Goal: Navigation & Orientation: Find specific page/section

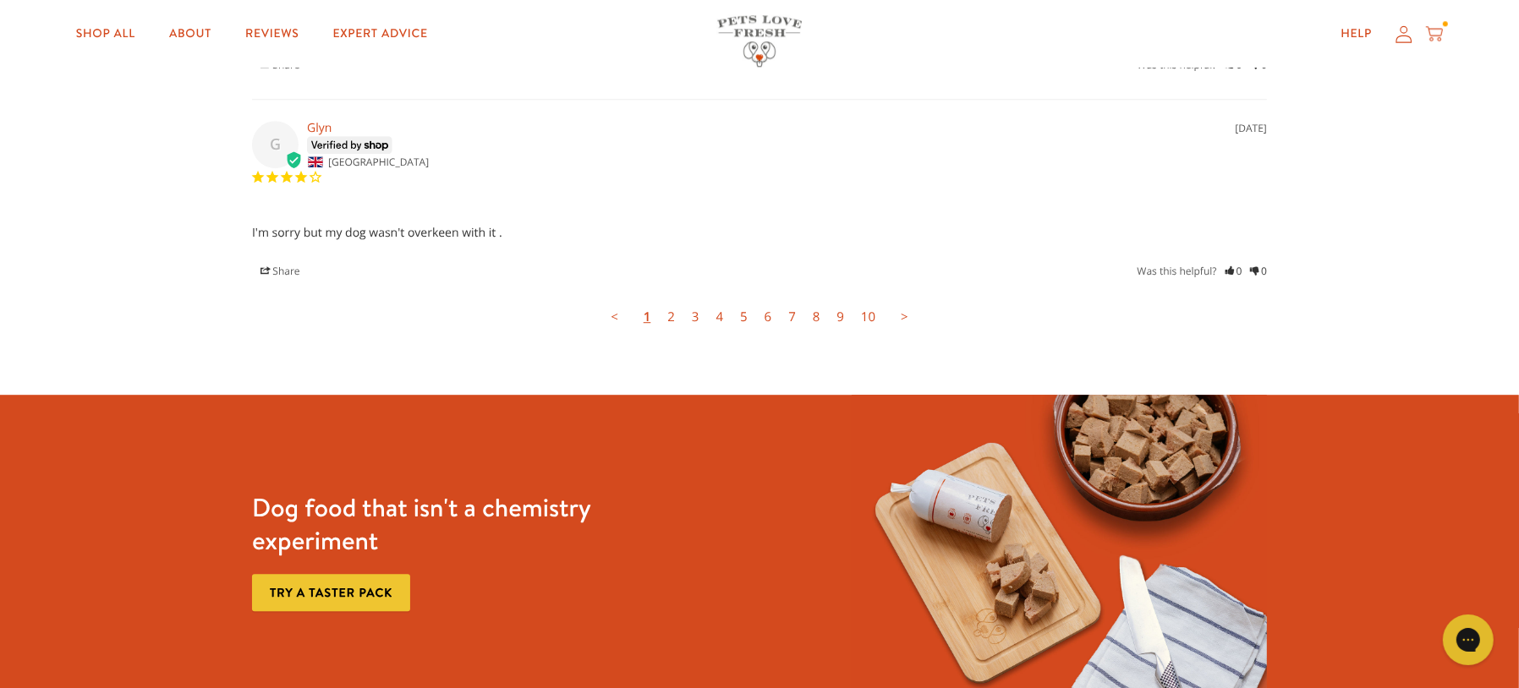
scroll to position [5096, 0]
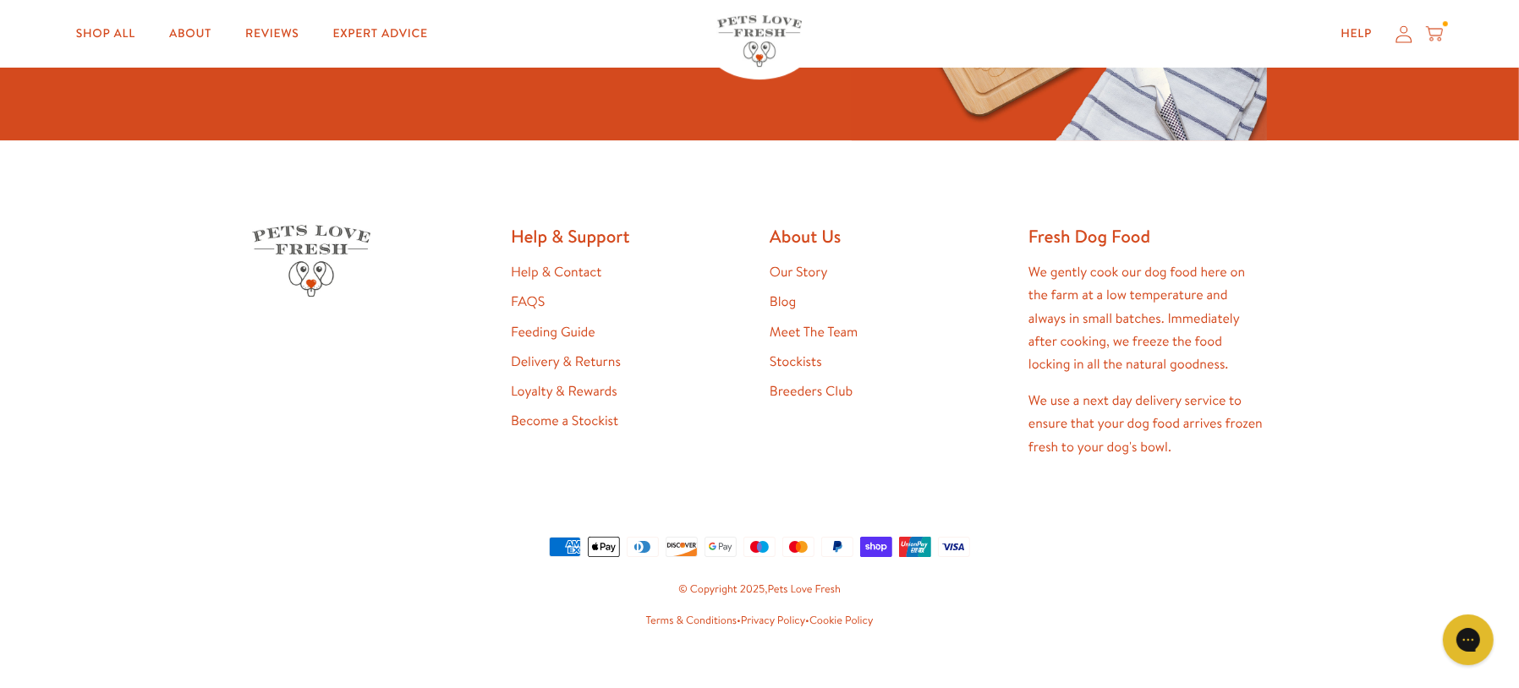
click at [778, 353] on link "Stockists" at bounding box center [796, 362] width 52 height 19
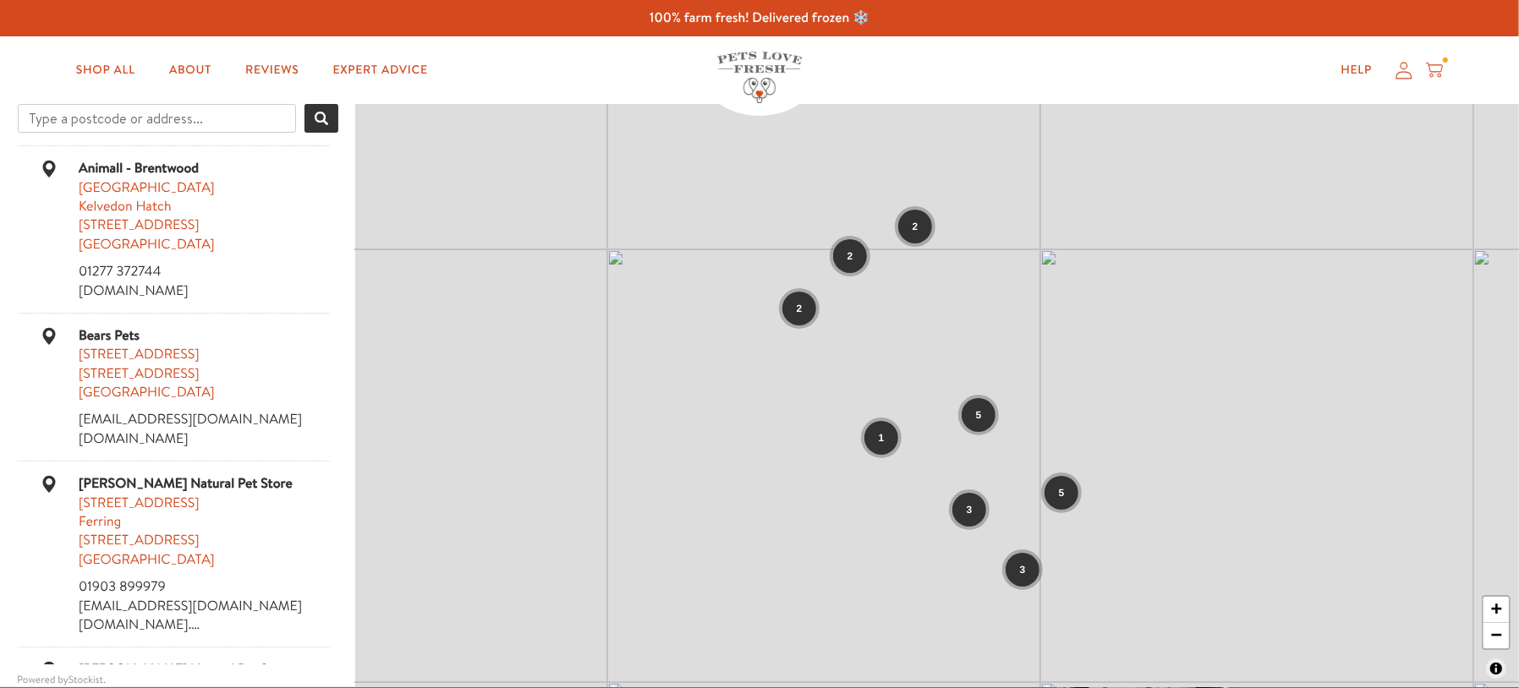
click at [933, 342] on div "2 2 2 5 1 3 5 3 + −" at bounding box center [937, 396] width 1164 height 584
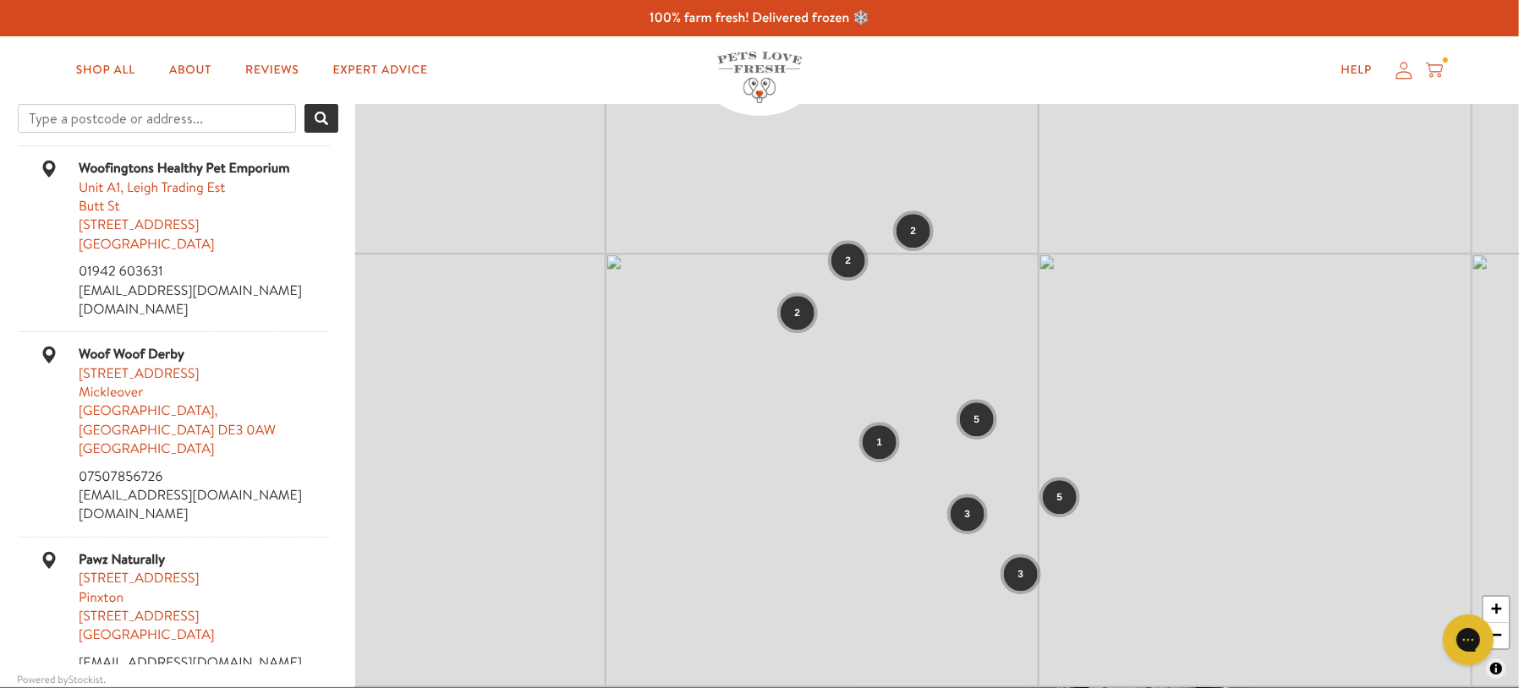
click at [1495, 614] on div "Chat with us" at bounding box center [1468, 639] width 68 height 63
click at [1496, 606] on link "+" at bounding box center [1495, 610] width 25 height 26
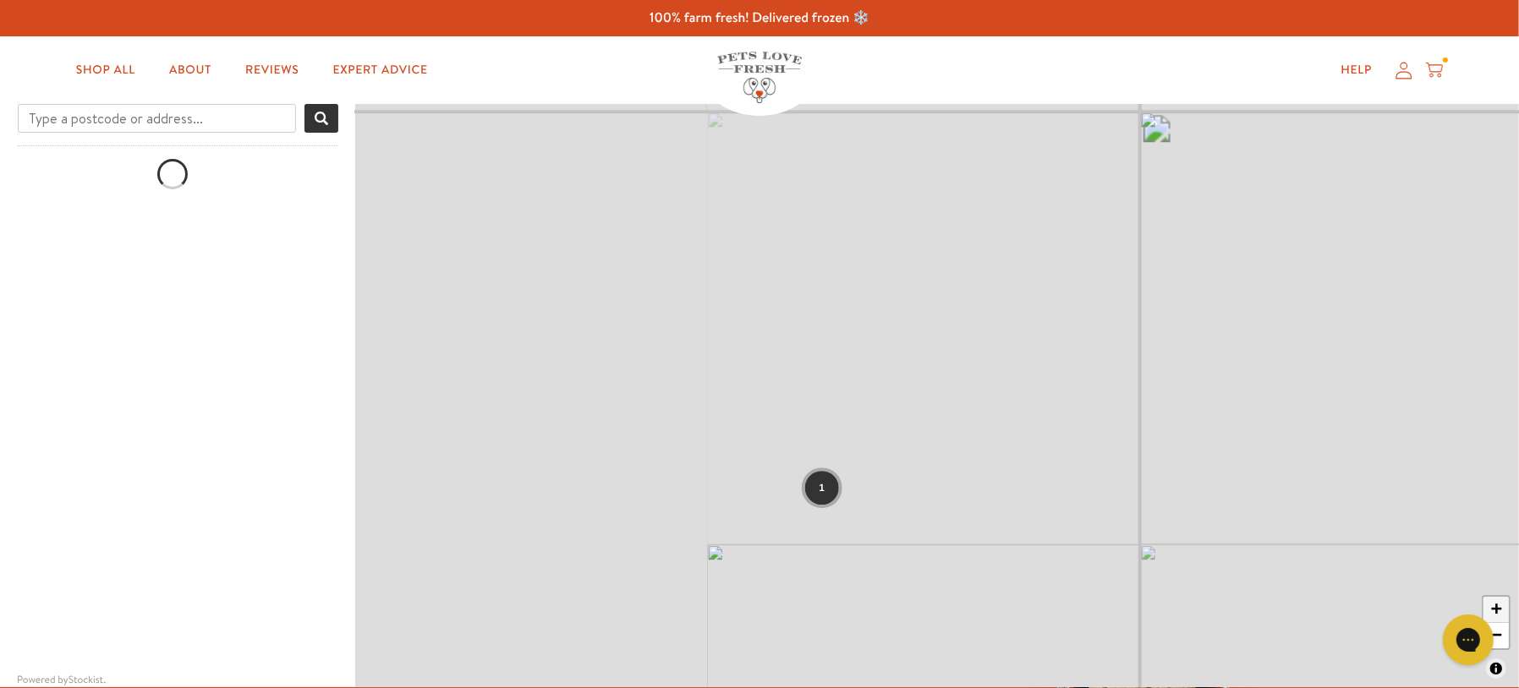
click at [1496, 606] on link "+" at bounding box center [1495, 610] width 25 height 26
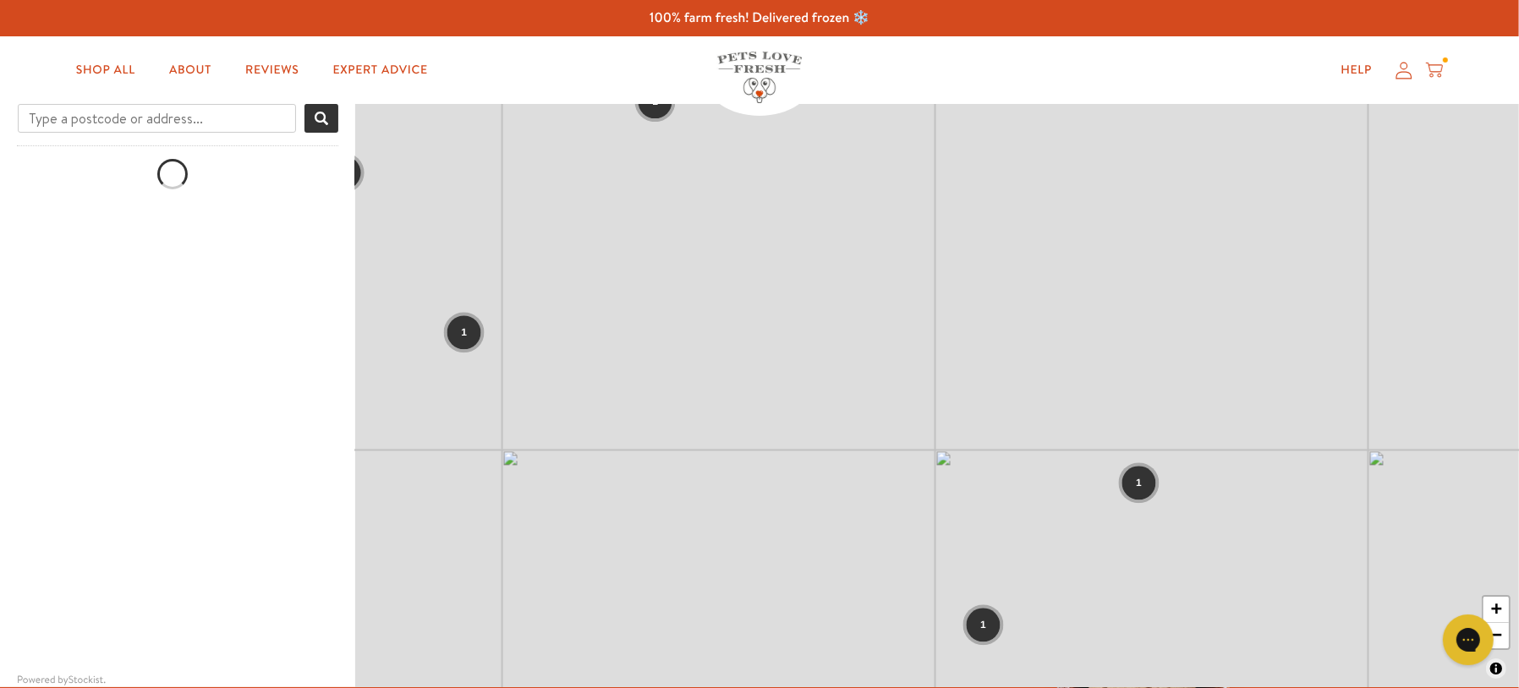
drag, startPoint x: 1044, startPoint y: 337, endPoint x: 1069, endPoint y: 750, distance: 414.3
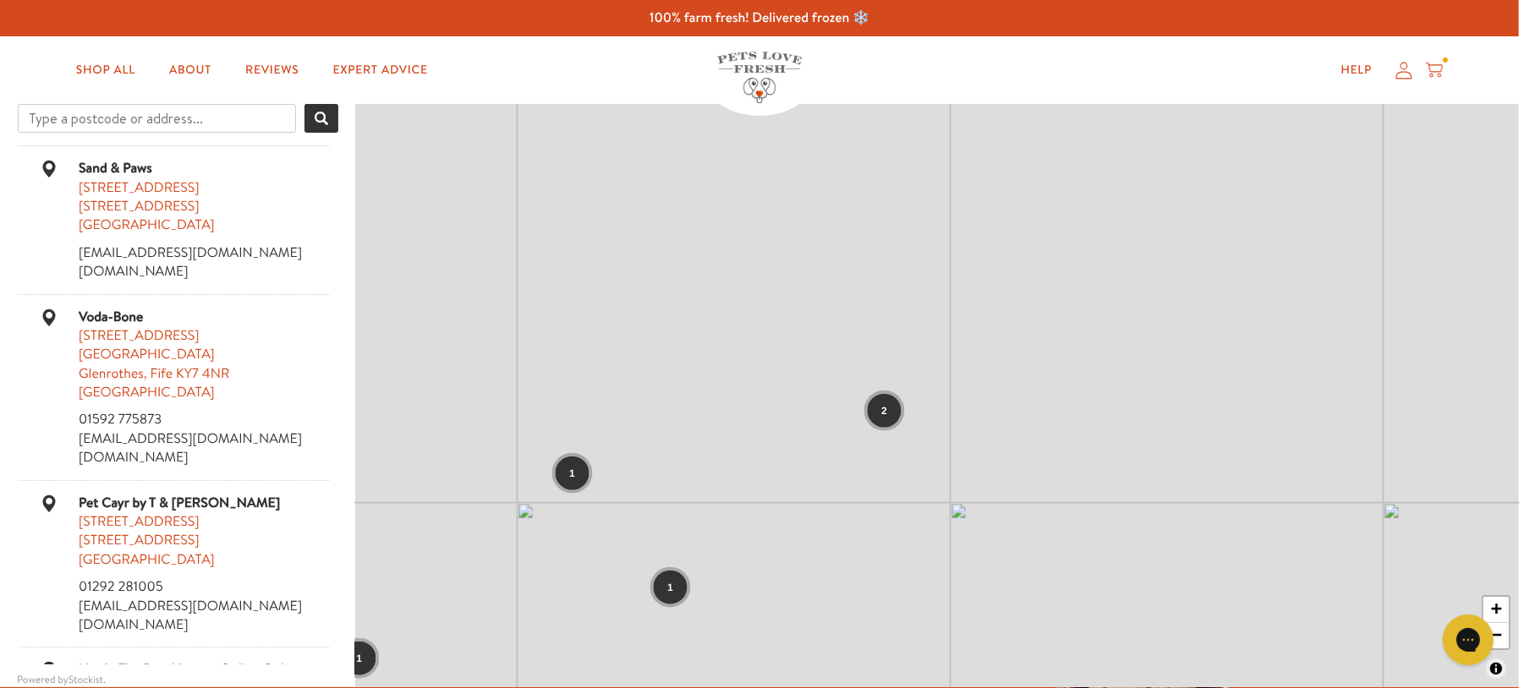
drag, startPoint x: 993, startPoint y: 481, endPoint x: 1007, endPoint y: 743, distance: 261.7
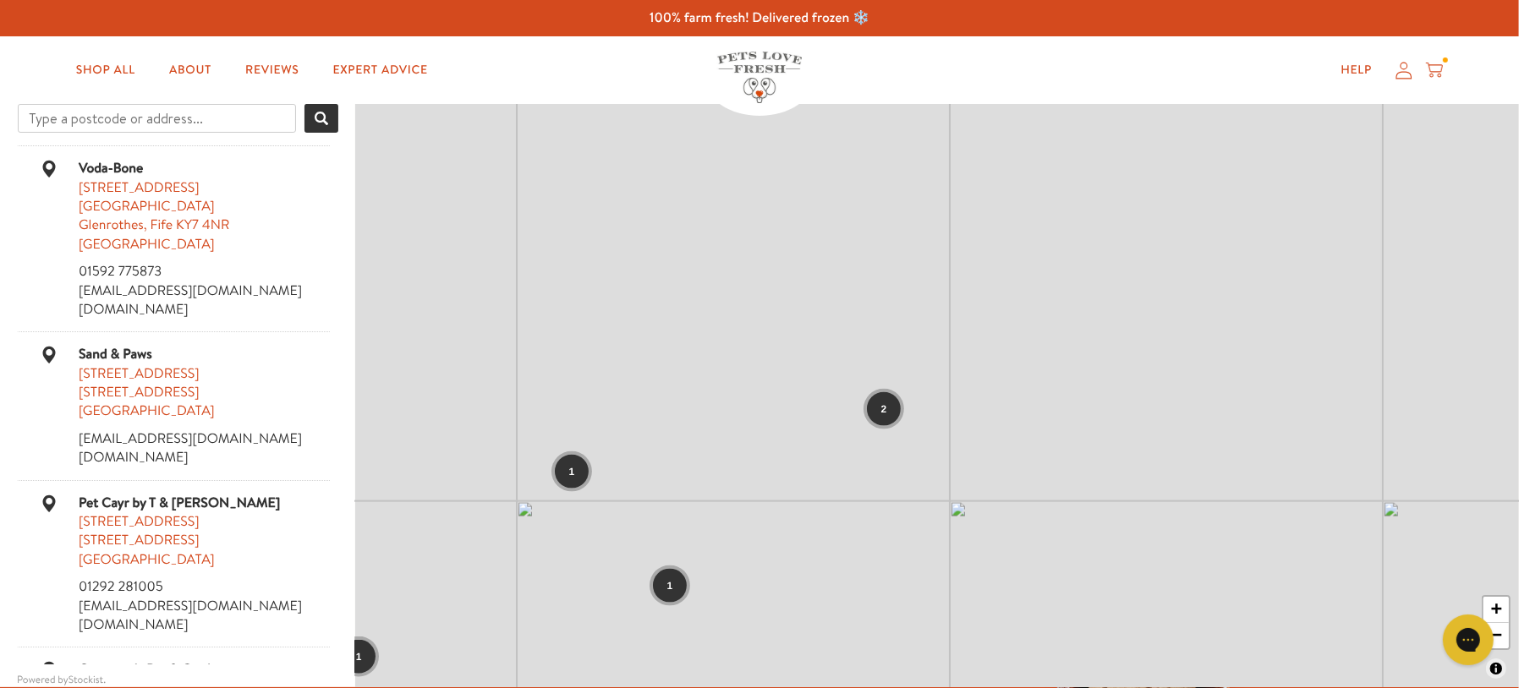
click at [914, 419] on div "2 1 1 1 1 1 1 + −" at bounding box center [937, 396] width 1164 height 584
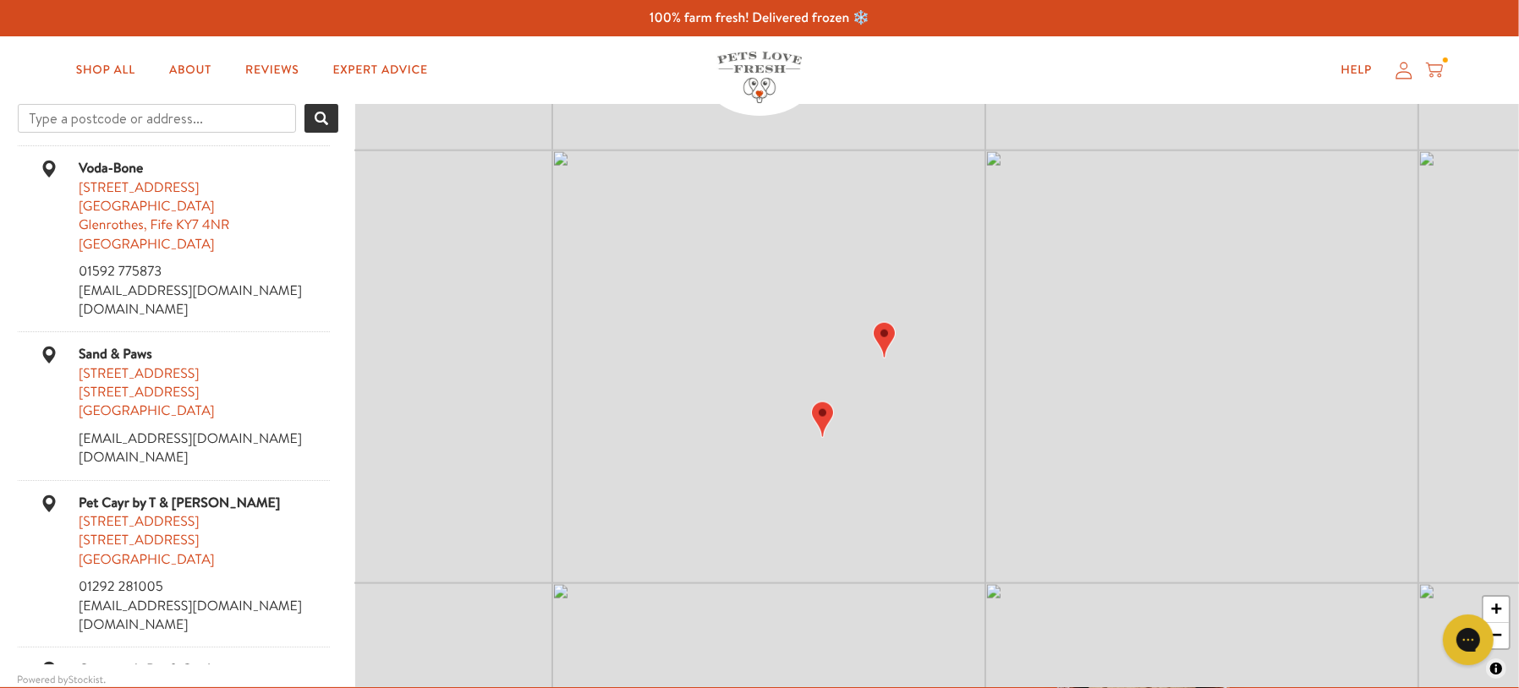
click at [881, 337] on img "Map" at bounding box center [884, 340] width 23 height 36
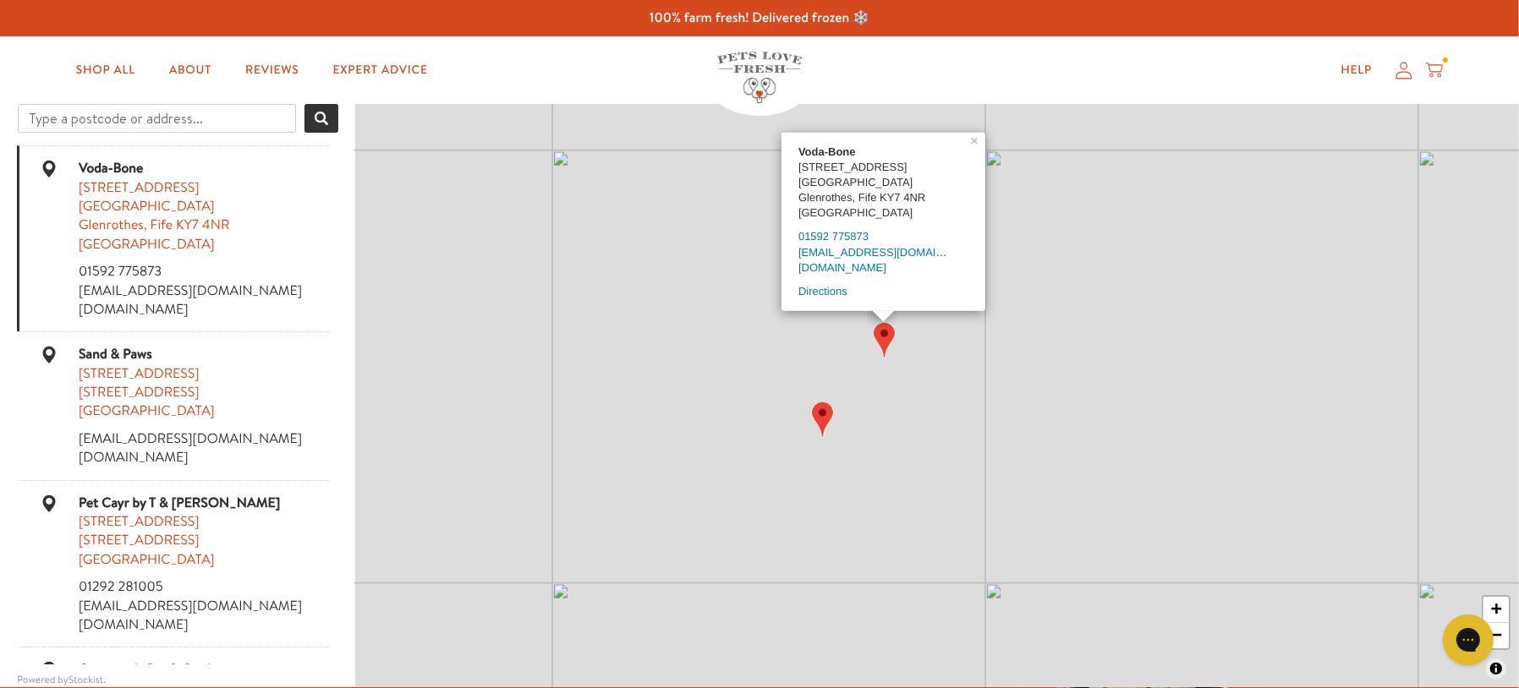
scroll to position [1, 0]
click at [821, 420] on img "Map" at bounding box center [822, 420] width 23 height 36
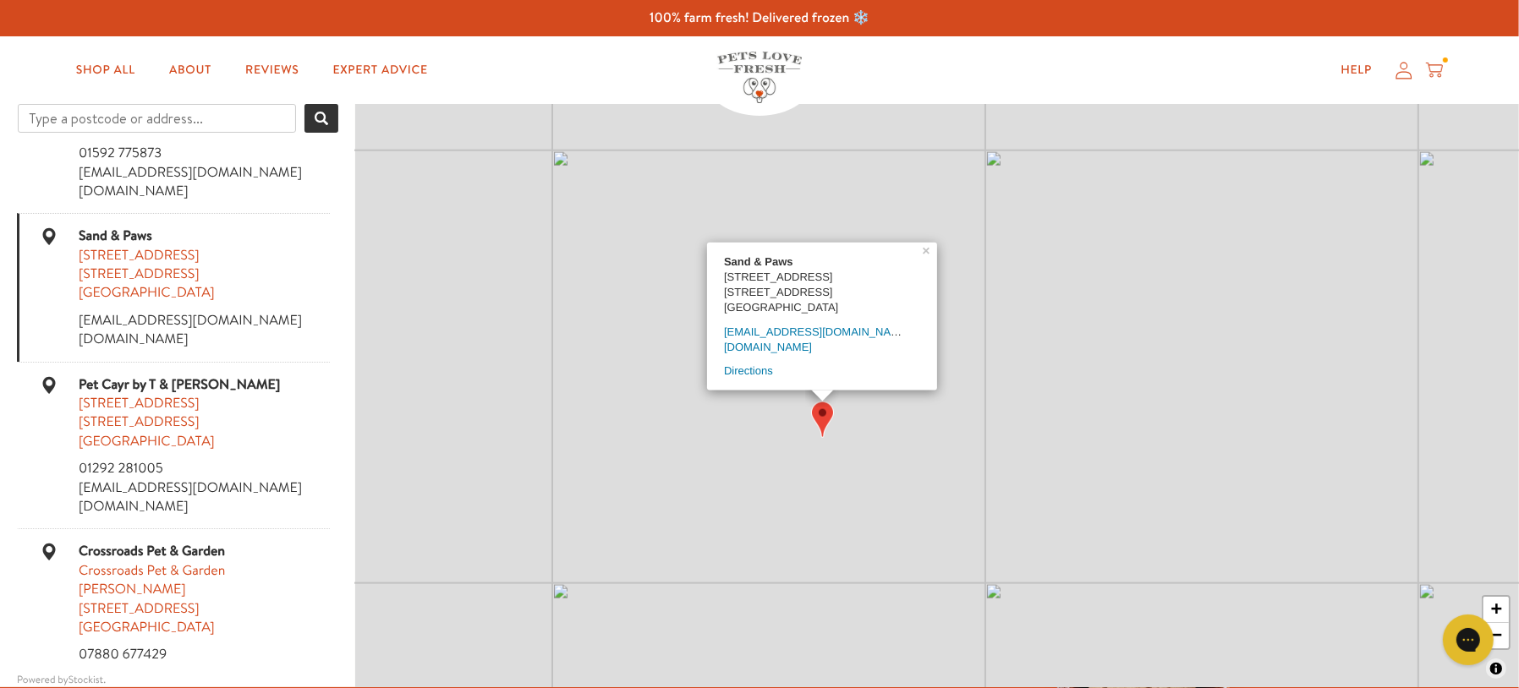
scroll to position [148, 0]
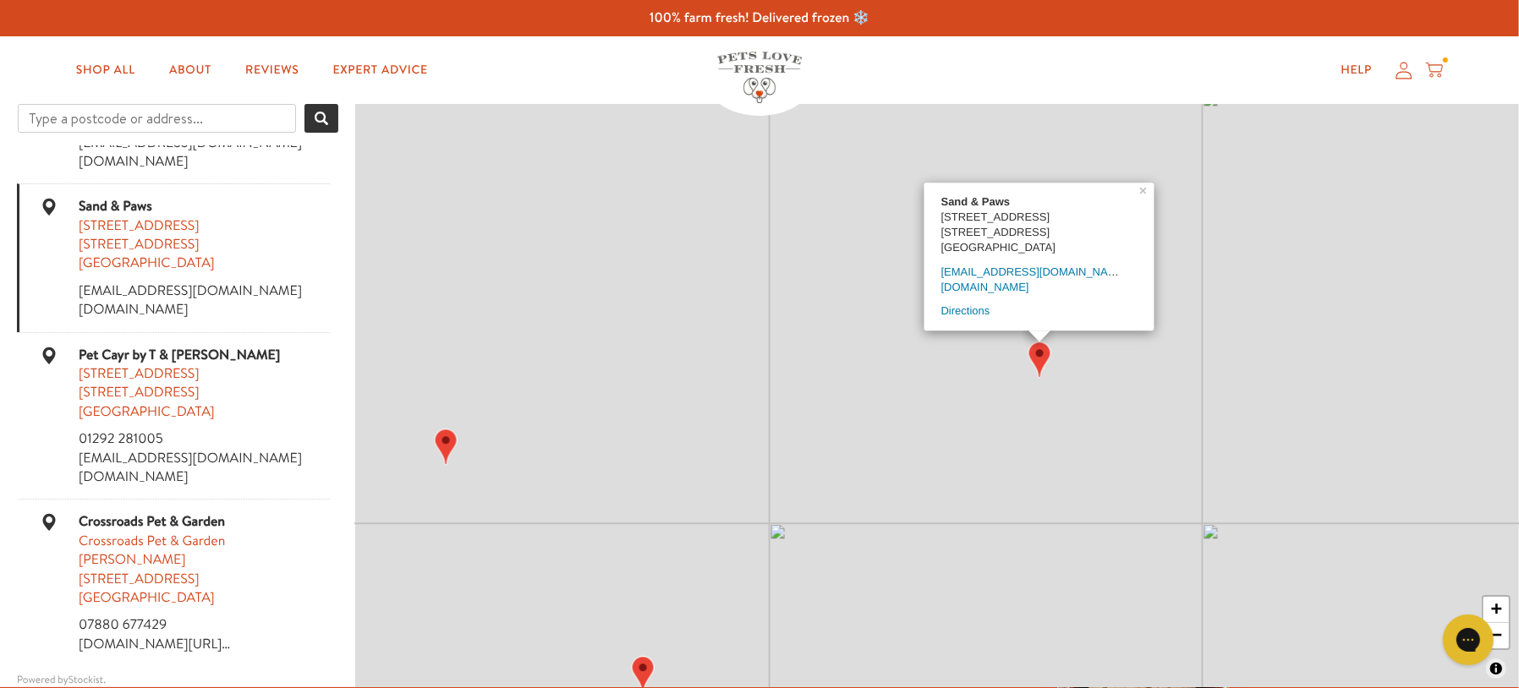
drag, startPoint x: 958, startPoint y: 451, endPoint x: 1164, endPoint y: 387, distance: 215.1
click at [1164, 387] on div "Sand & Paws [STREET_ADDRESS] [EMAIL_ADDRESS][DOMAIN_NAME] [DOMAIN_NAME] Directi…" at bounding box center [937, 396] width 1164 height 584
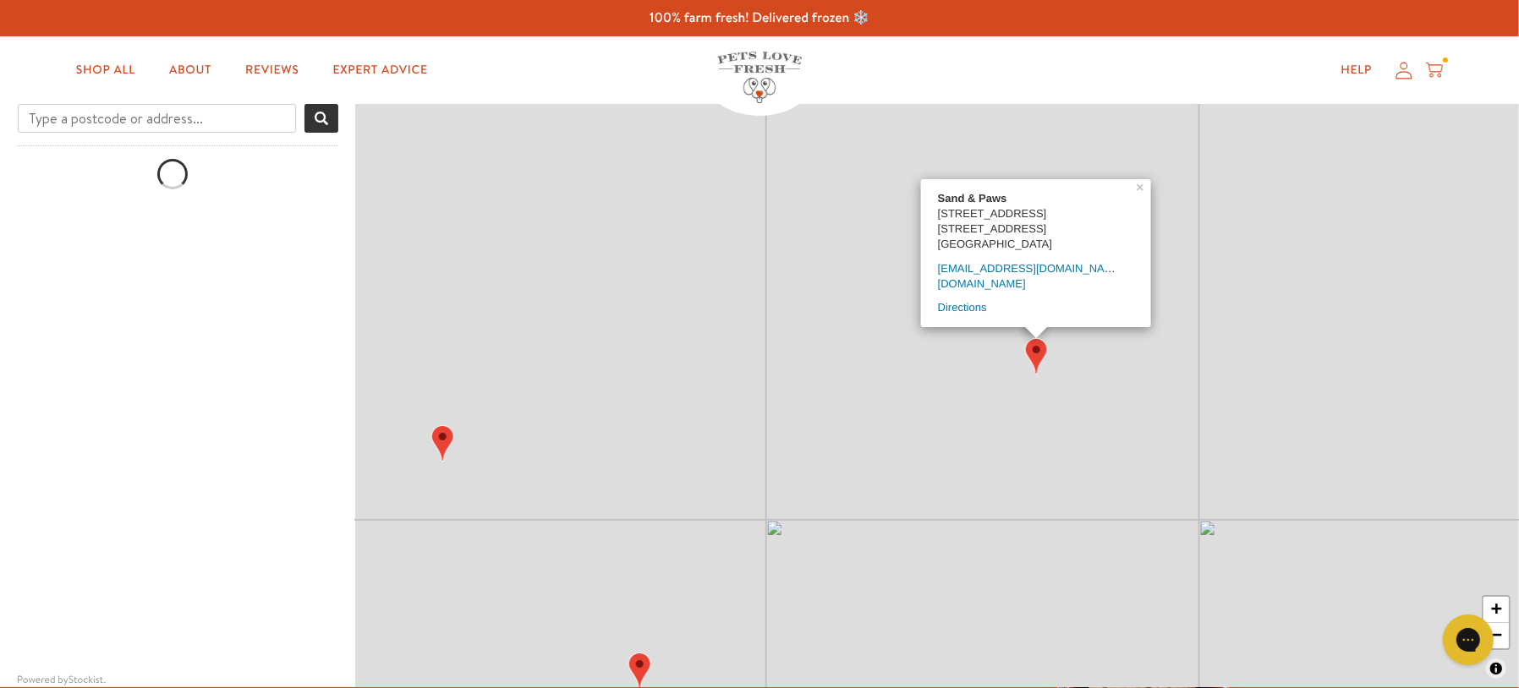
scroll to position [0, 0]
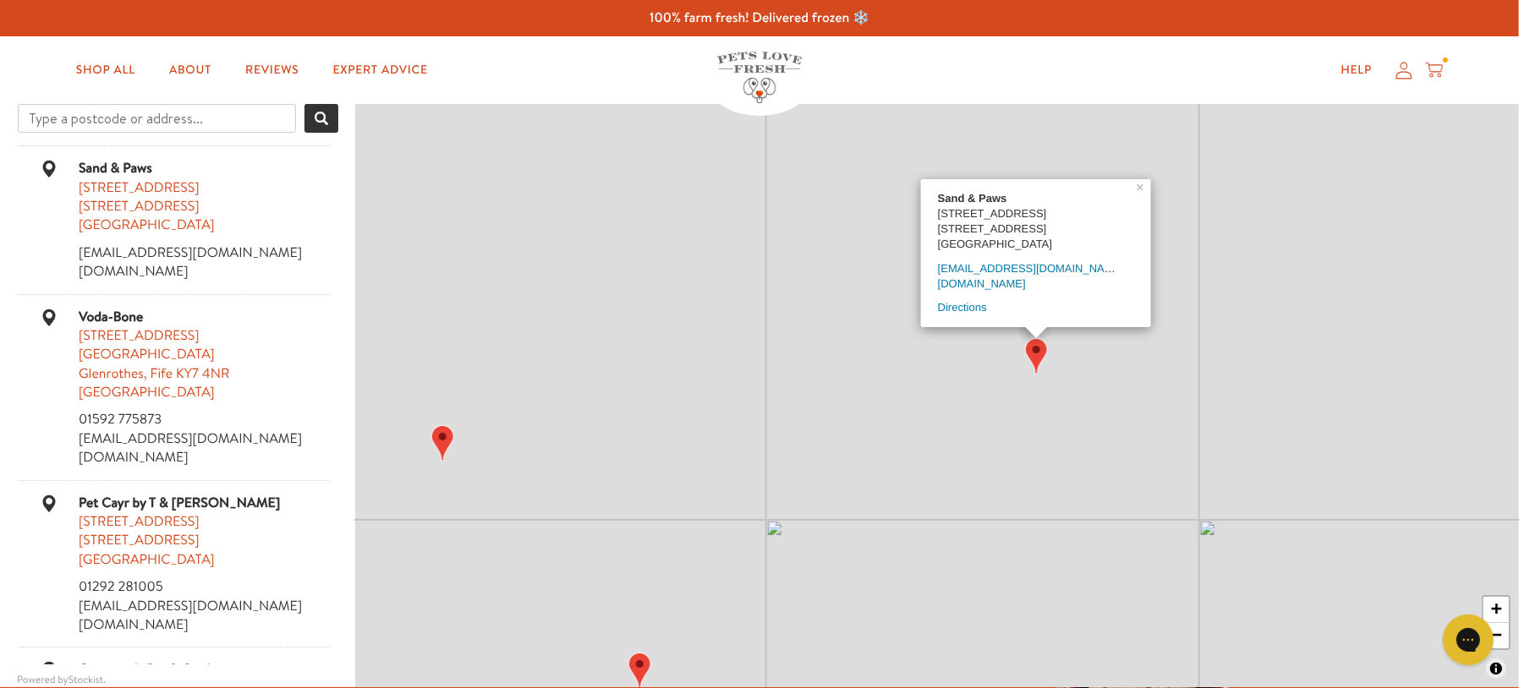
click at [445, 447] on img "Map" at bounding box center [441, 443] width 23 height 36
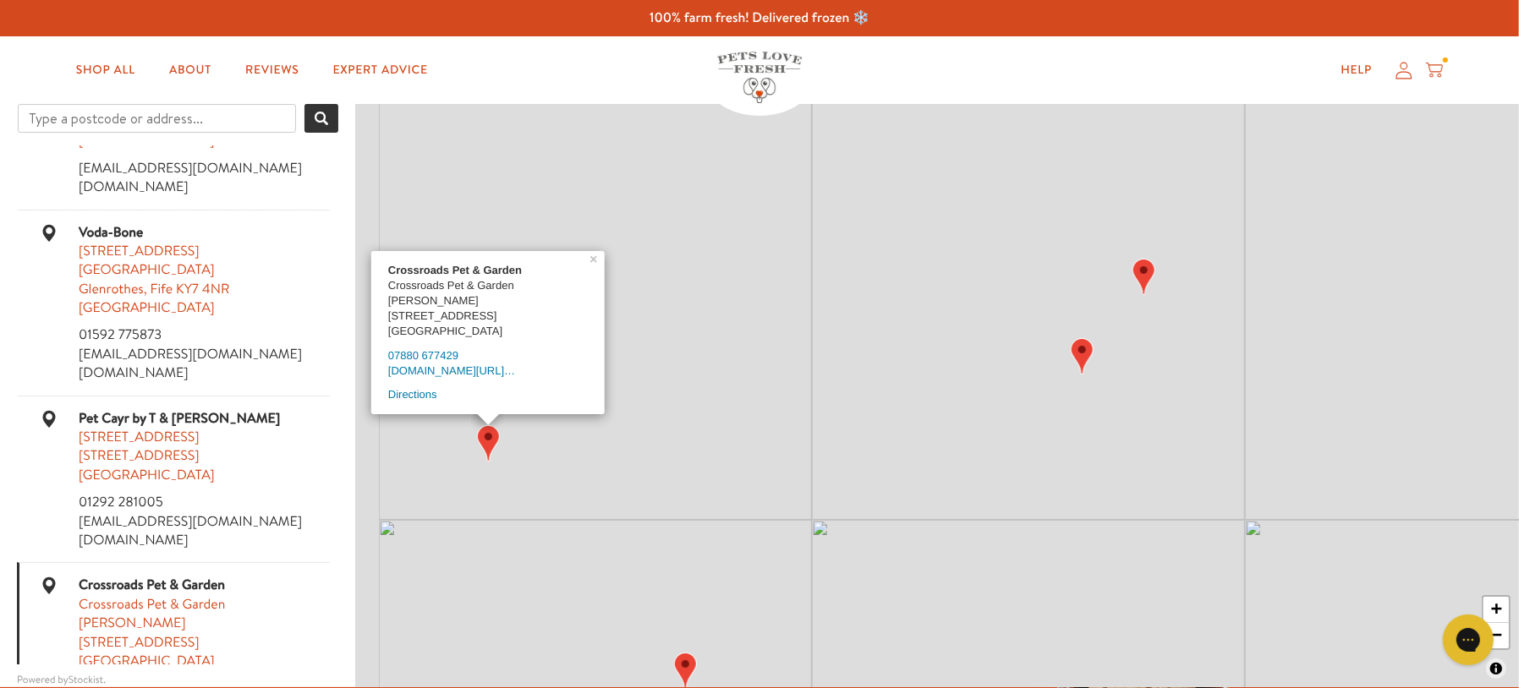
scroll to position [148, 0]
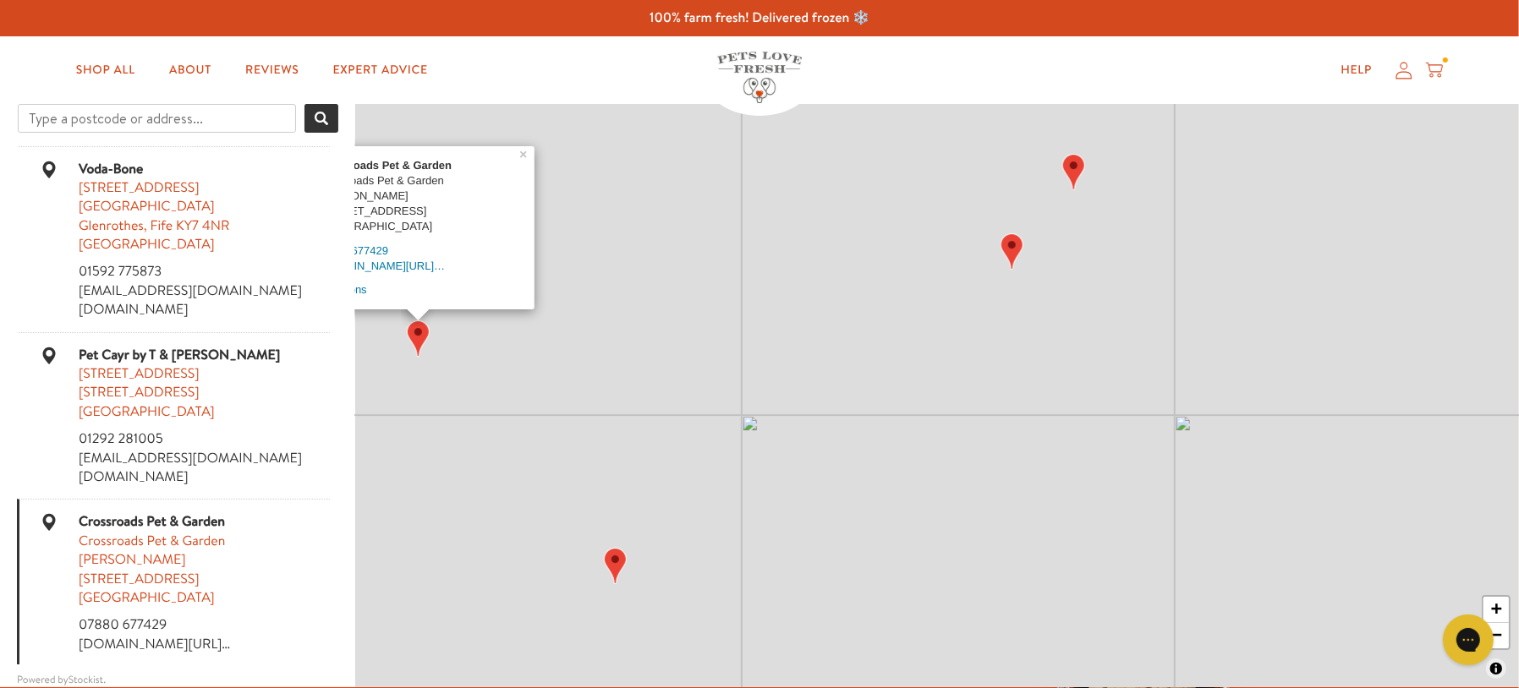
drag, startPoint x: 732, startPoint y: 419, endPoint x: 657, endPoint y: 311, distance: 131.4
click at [657, 311] on div "[GEOGRAPHIC_DATA][PERSON_NAME], [GEOGRAPHIC_DATA] PA21 2BW [GEOGRAPHIC_DATA] 07…" at bounding box center [937, 396] width 1164 height 584
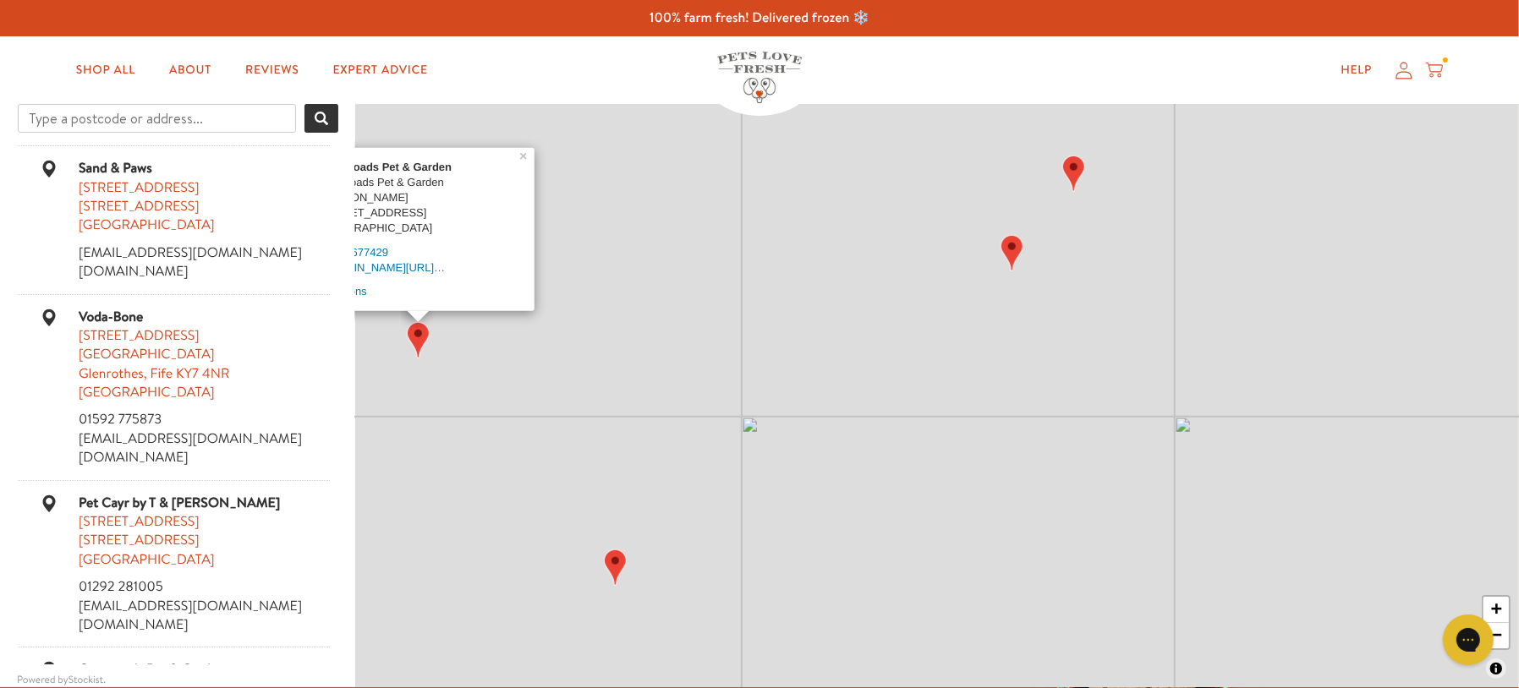
click at [614, 572] on img "Map" at bounding box center [614, 568] width 23 height 36
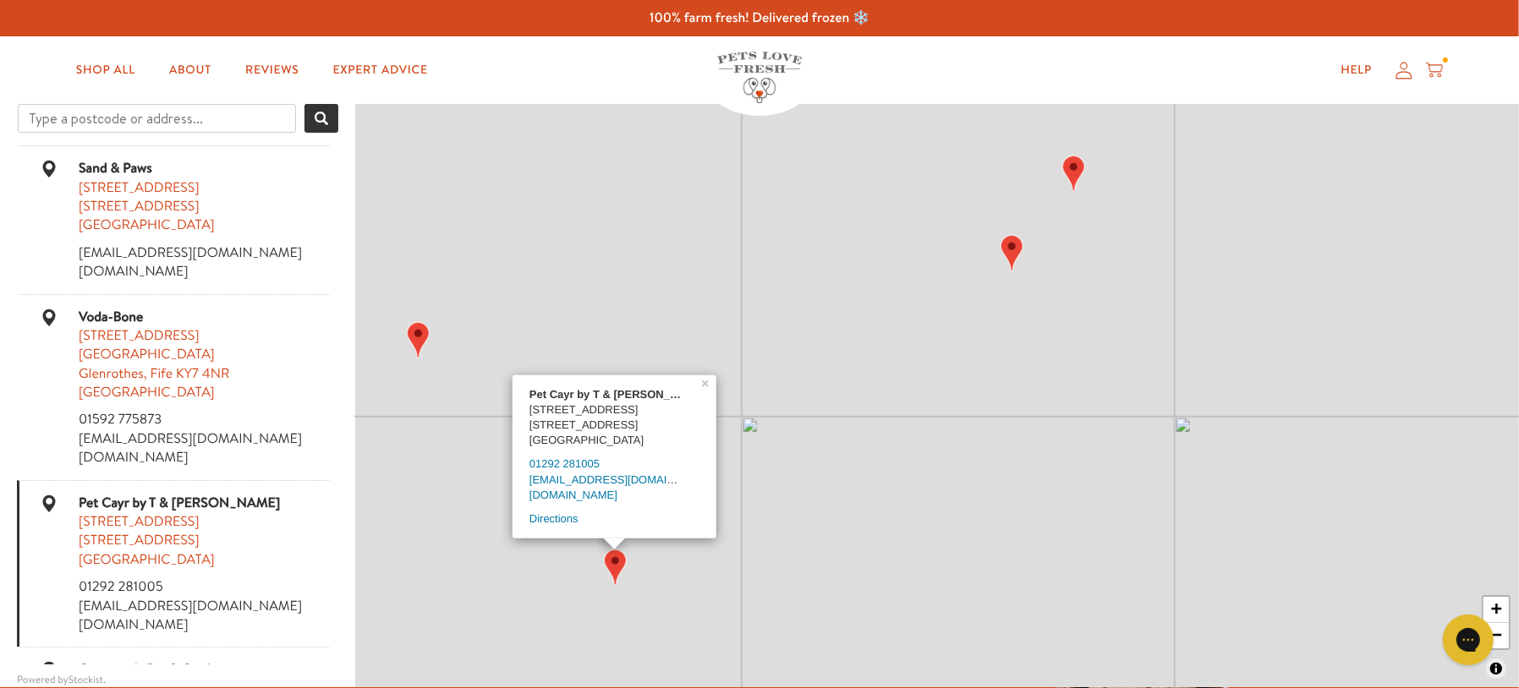
scroll to position [148, 0]
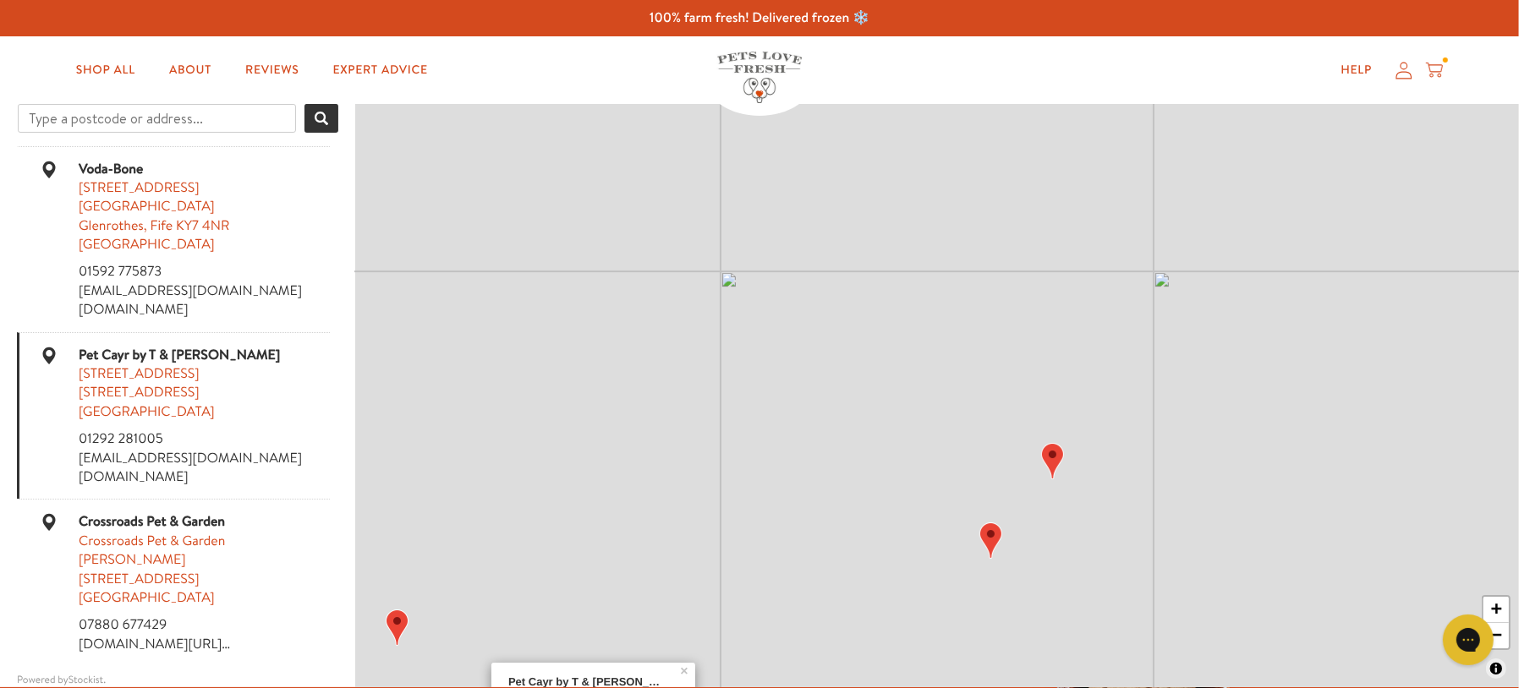
drag, startPoint x: 907, startPoint y: 449, endPoint x: 885, endPoint y: 743, distance: 294.3
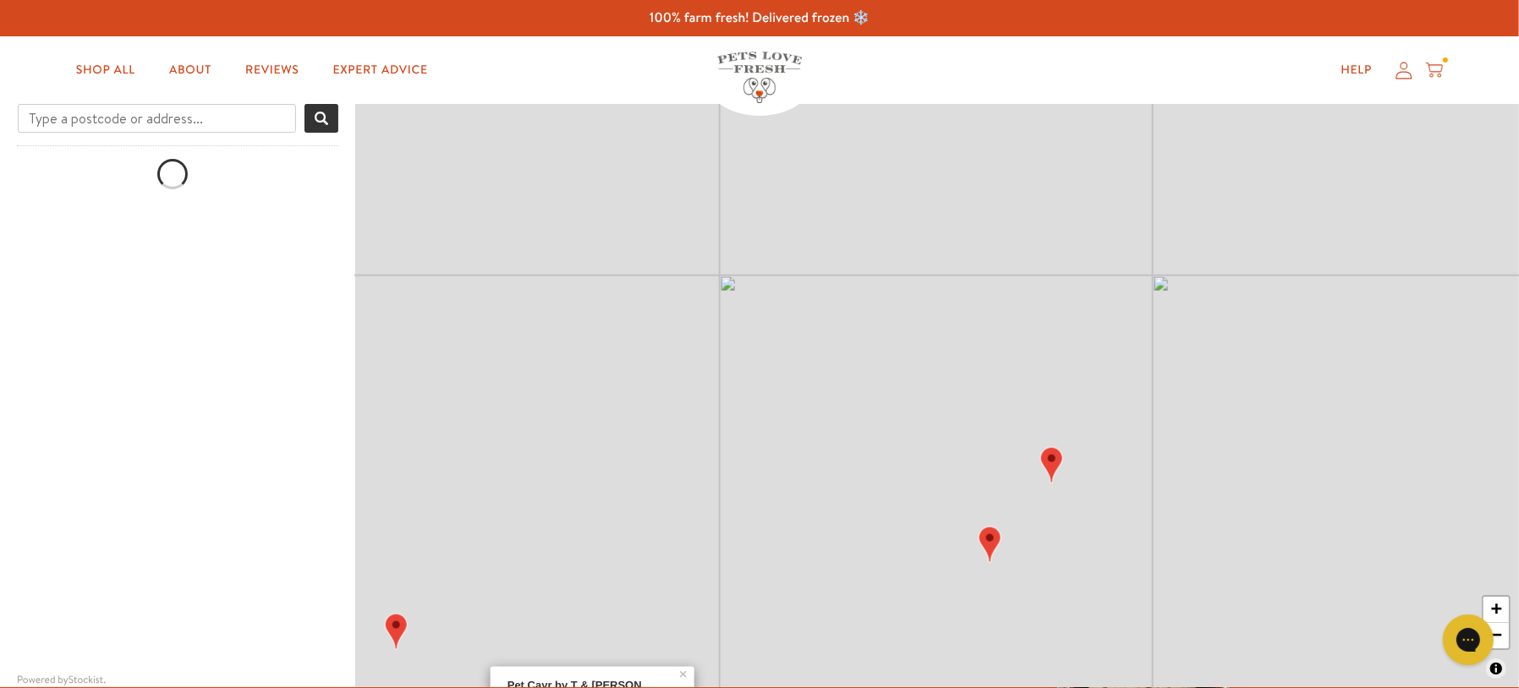
scroll to position [0, 0]
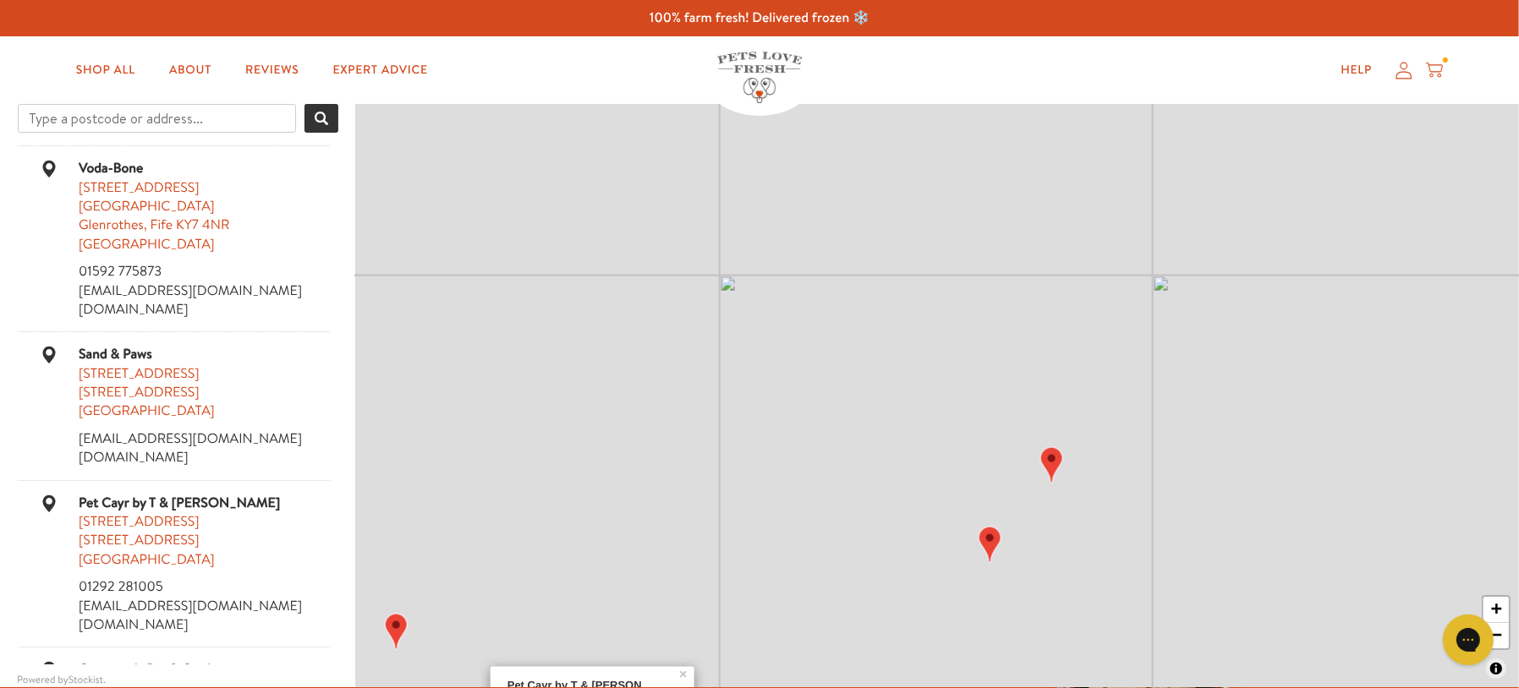
click at [1510, 640] on div "+ −" at bounding box center [1496, 622] width 29 height 55
click at [1505, 640] on link "−" at bounding box center [1495, 635] width 25 height 25
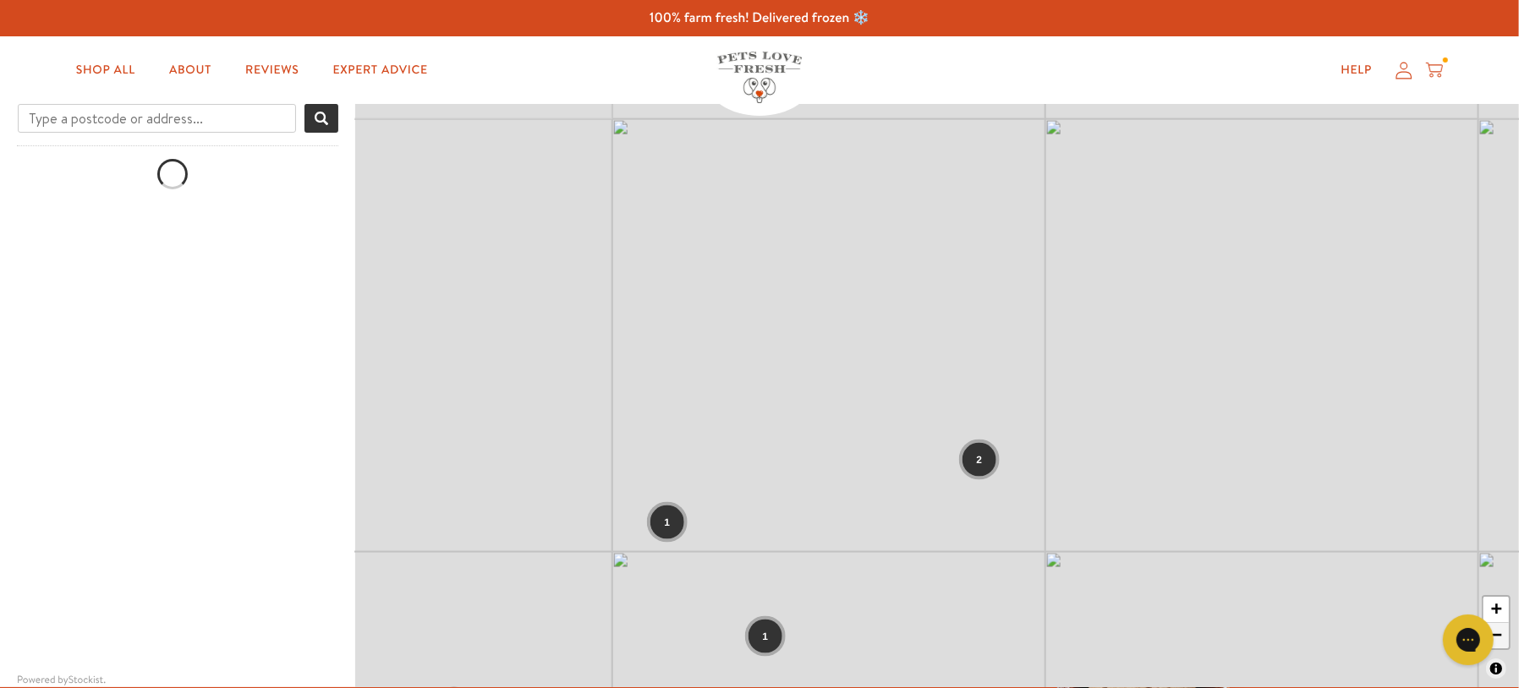
click at [1505, 640] on link "−" at bounding box center [1495, 635] width 25 height 25
